Goal: Navigation & Orientation: Find specific page/section

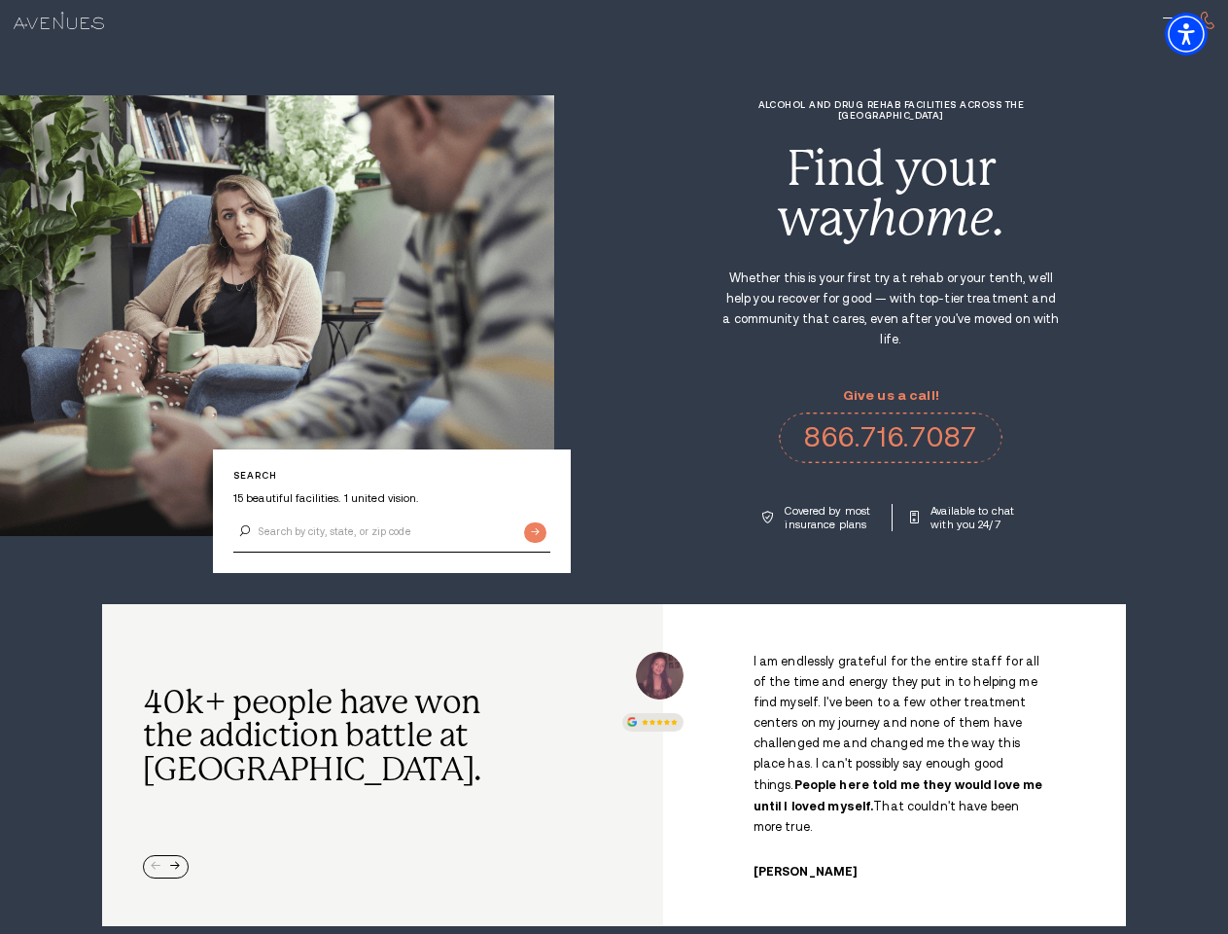
click at [614, 467] on div "Alcohol and Drug Rehab Facilities across the [GEOGRAPHIC_DATA] Find your way ho…" at bounding box center [891, 315] width 674 height 432
click at [1203, 34] on img "Accessibility Menu" at bounding box center [1186, 34] width 43 height 43
